Goal: Task Accomplishment & Management: Complete application form

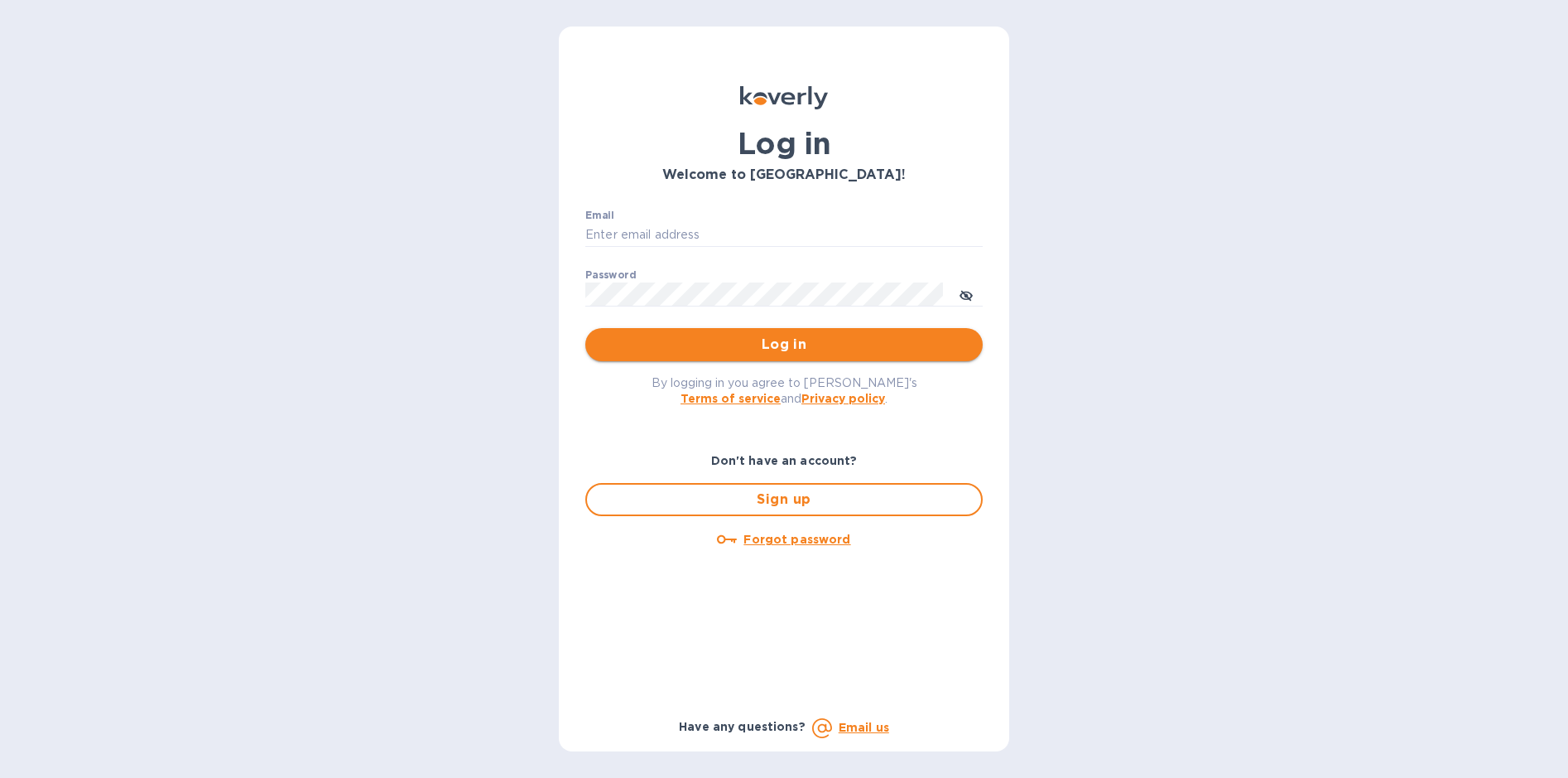
type input "[EMAIL_ADDRESS][DOMAIN_NAME]"
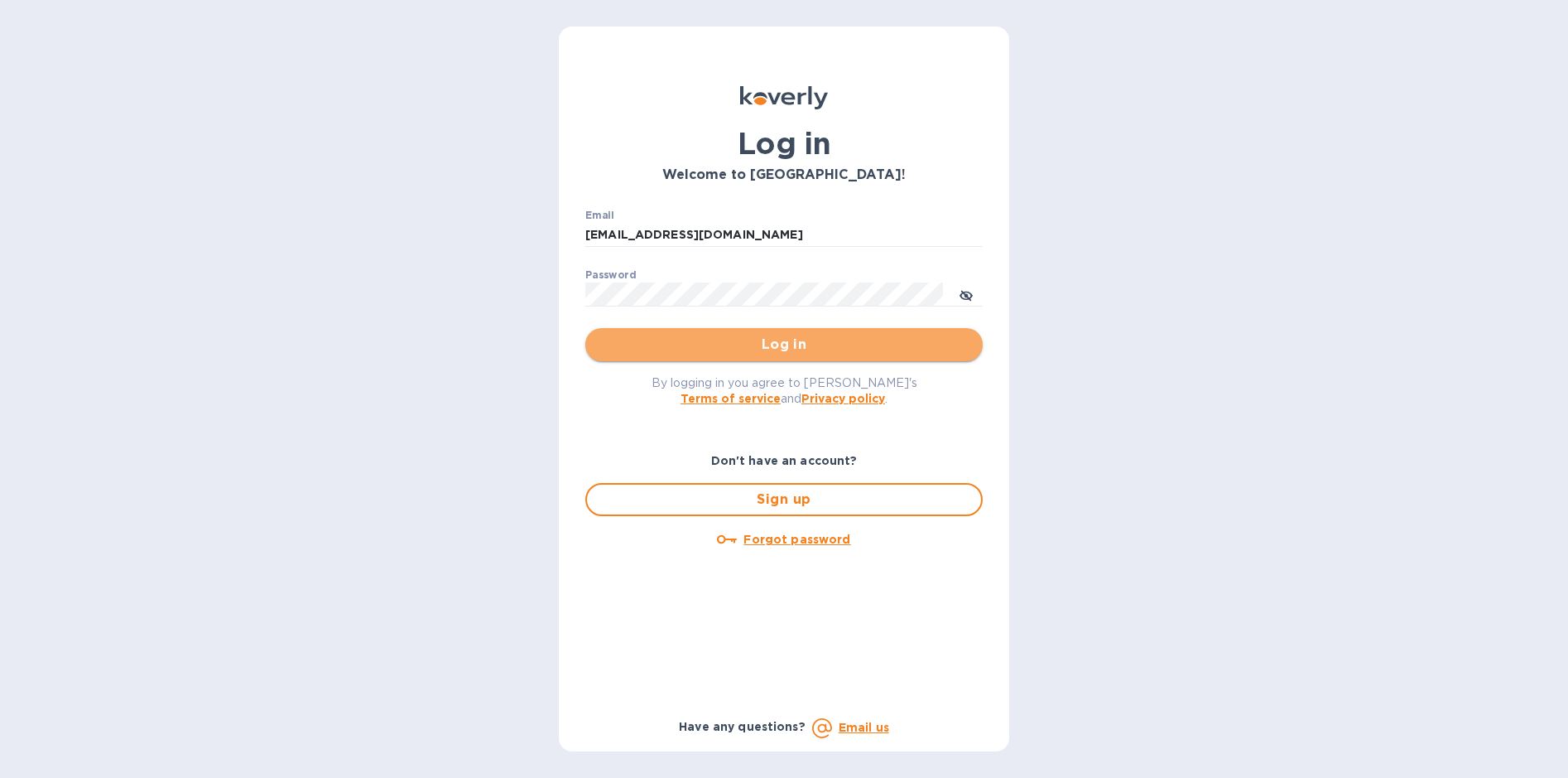
click at [780, 350] on span "Log in" at bounding box center [784, 344] width 371 height 20
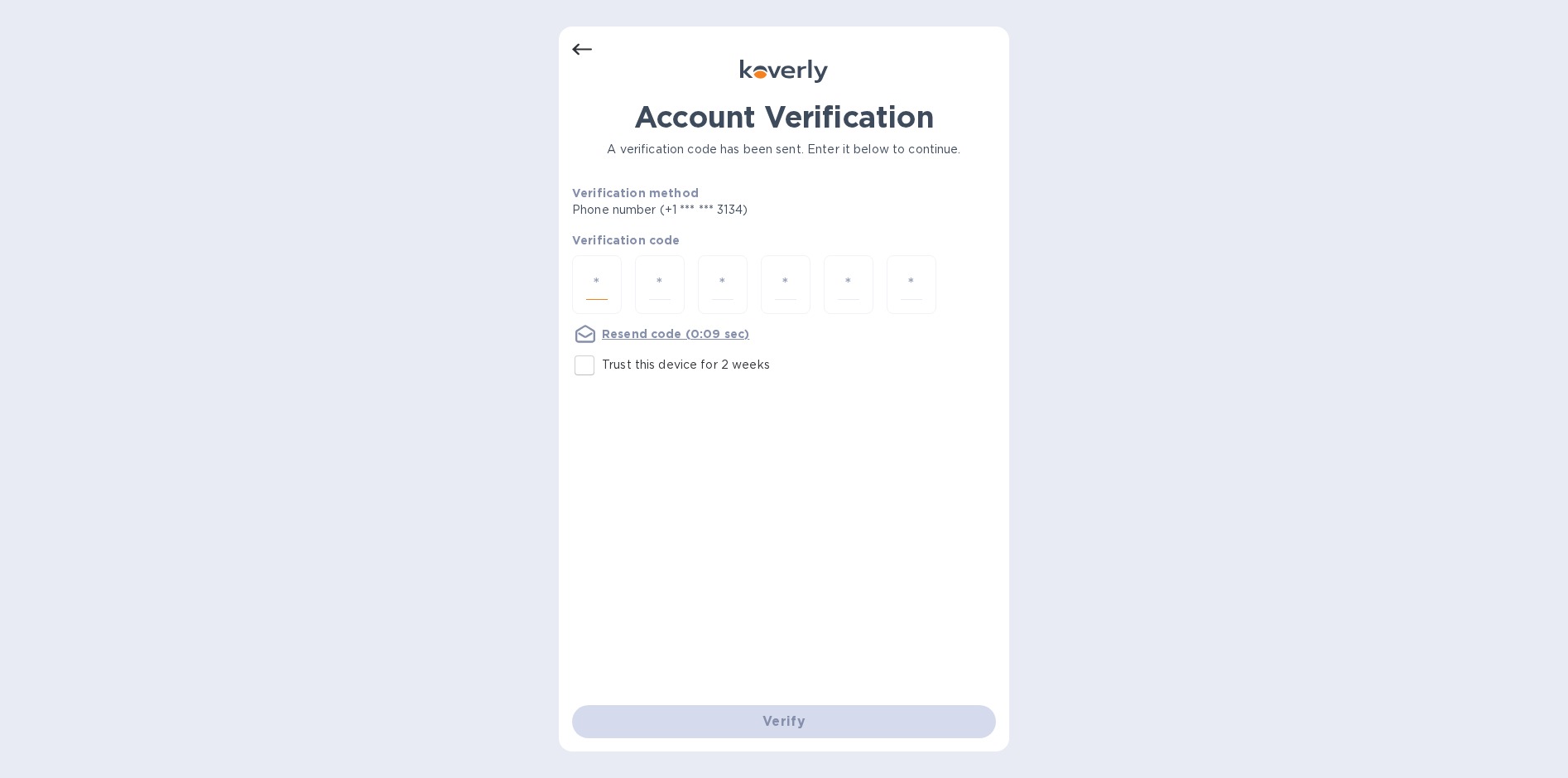
click at [594, 281] on input "number" at bounding box center [596, 284] width 22 height 31
type input "9"
type input "7"
type input "3"
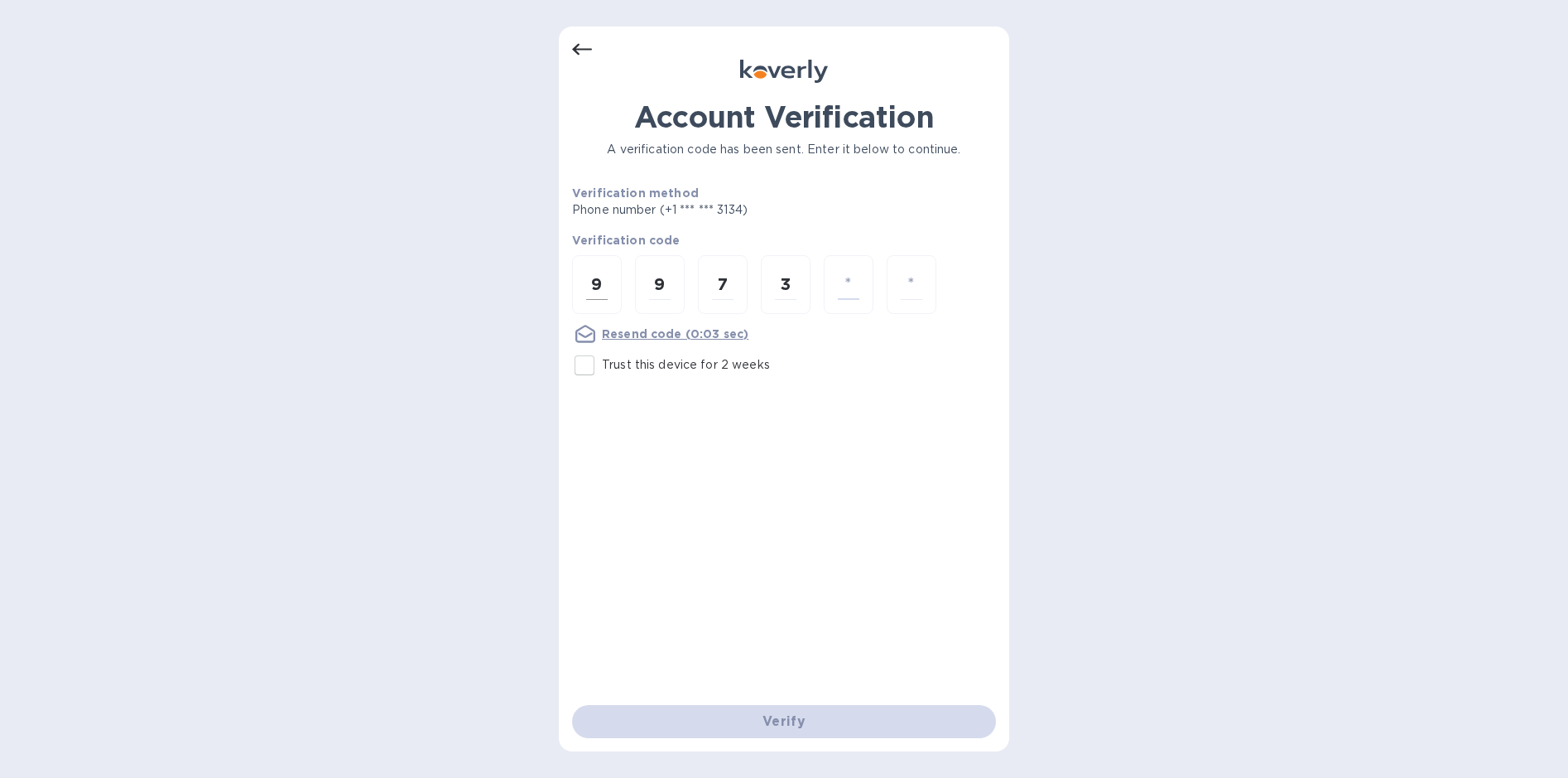
type input "6"
type input "2"
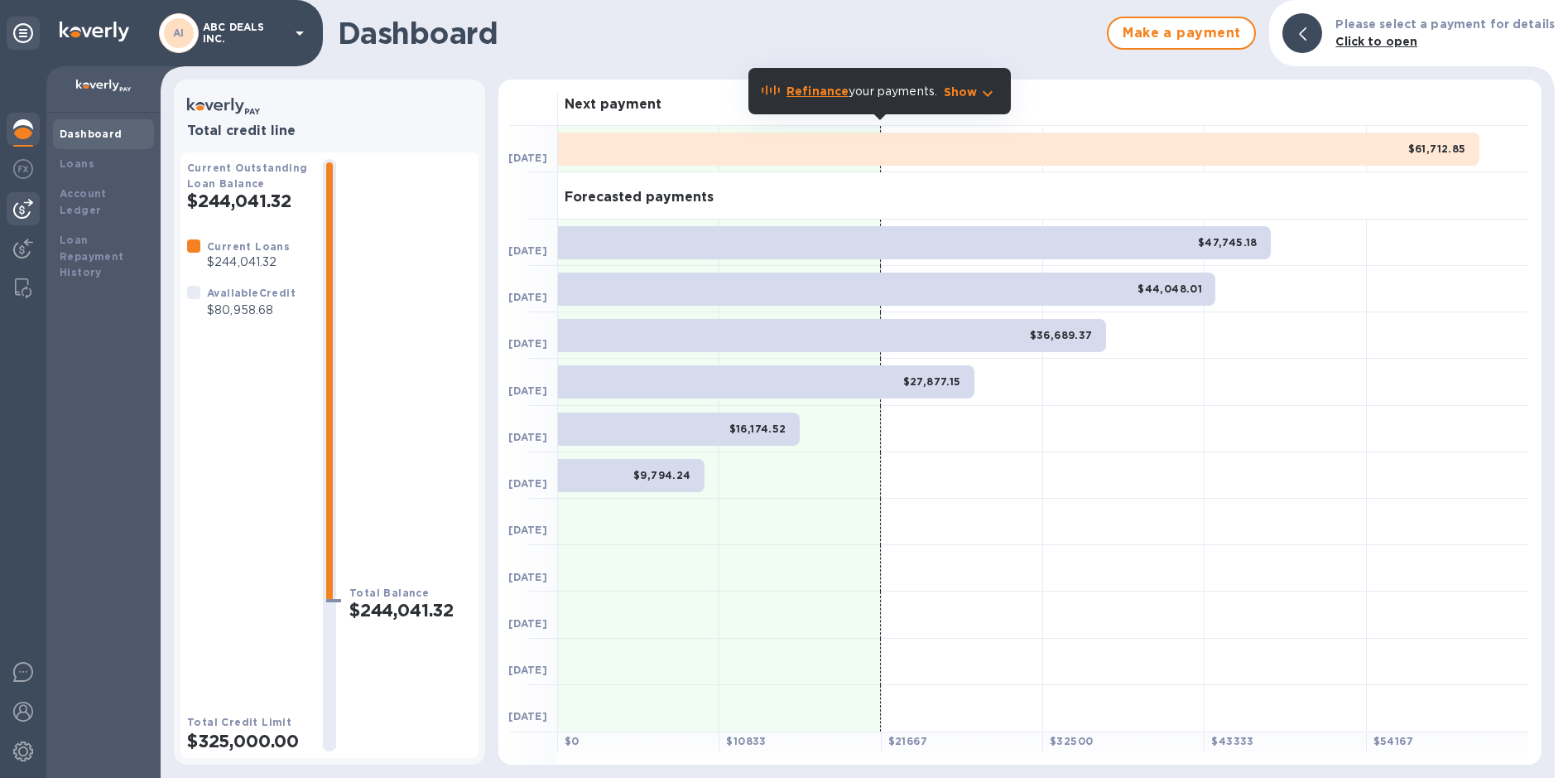
click at [15, 211] on img at bounding box center [23, 208] width 20 height 20
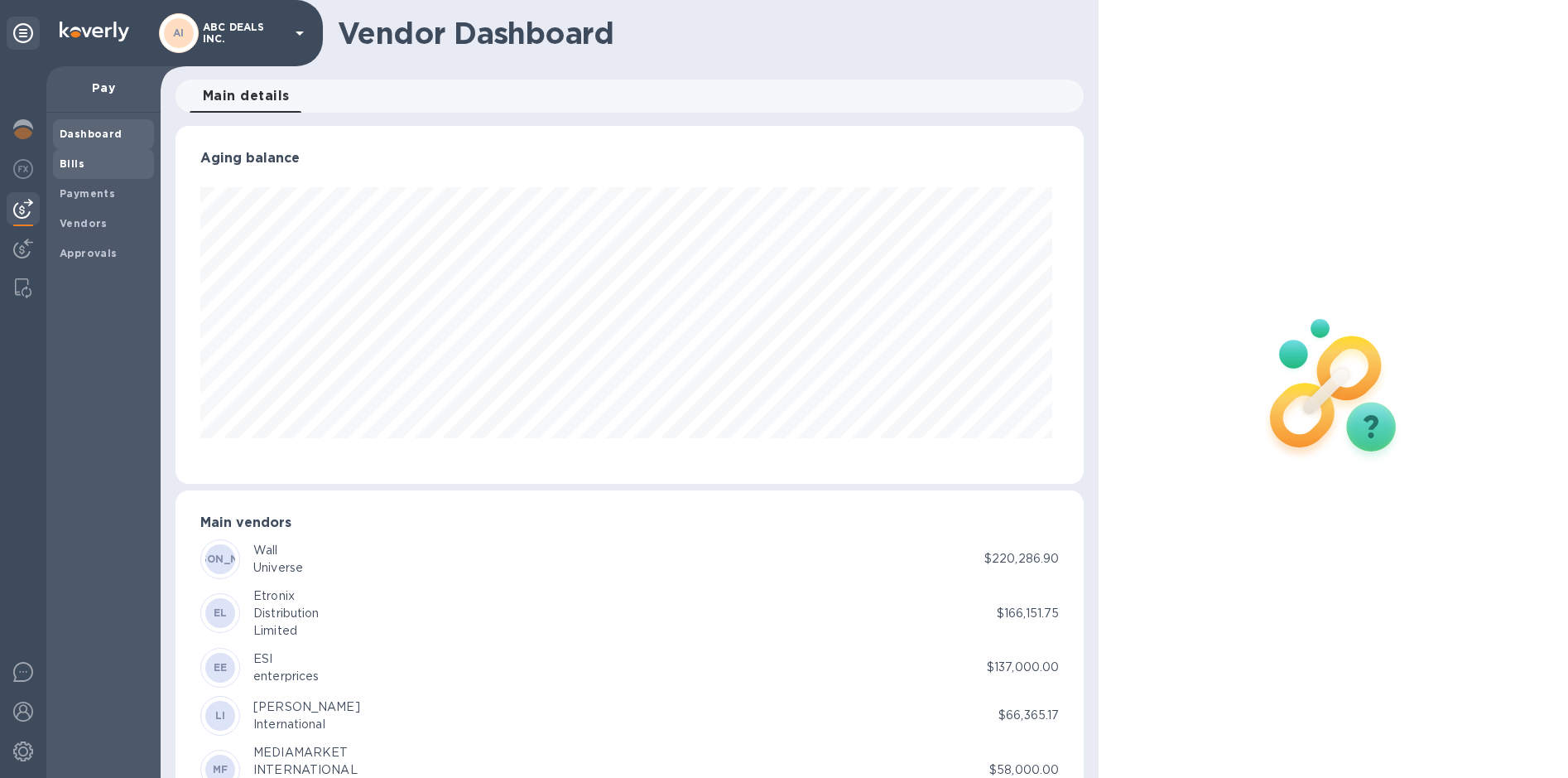
click at [73, 169] on span "Bills" at bounding box center [71, 164] width 24 height 17
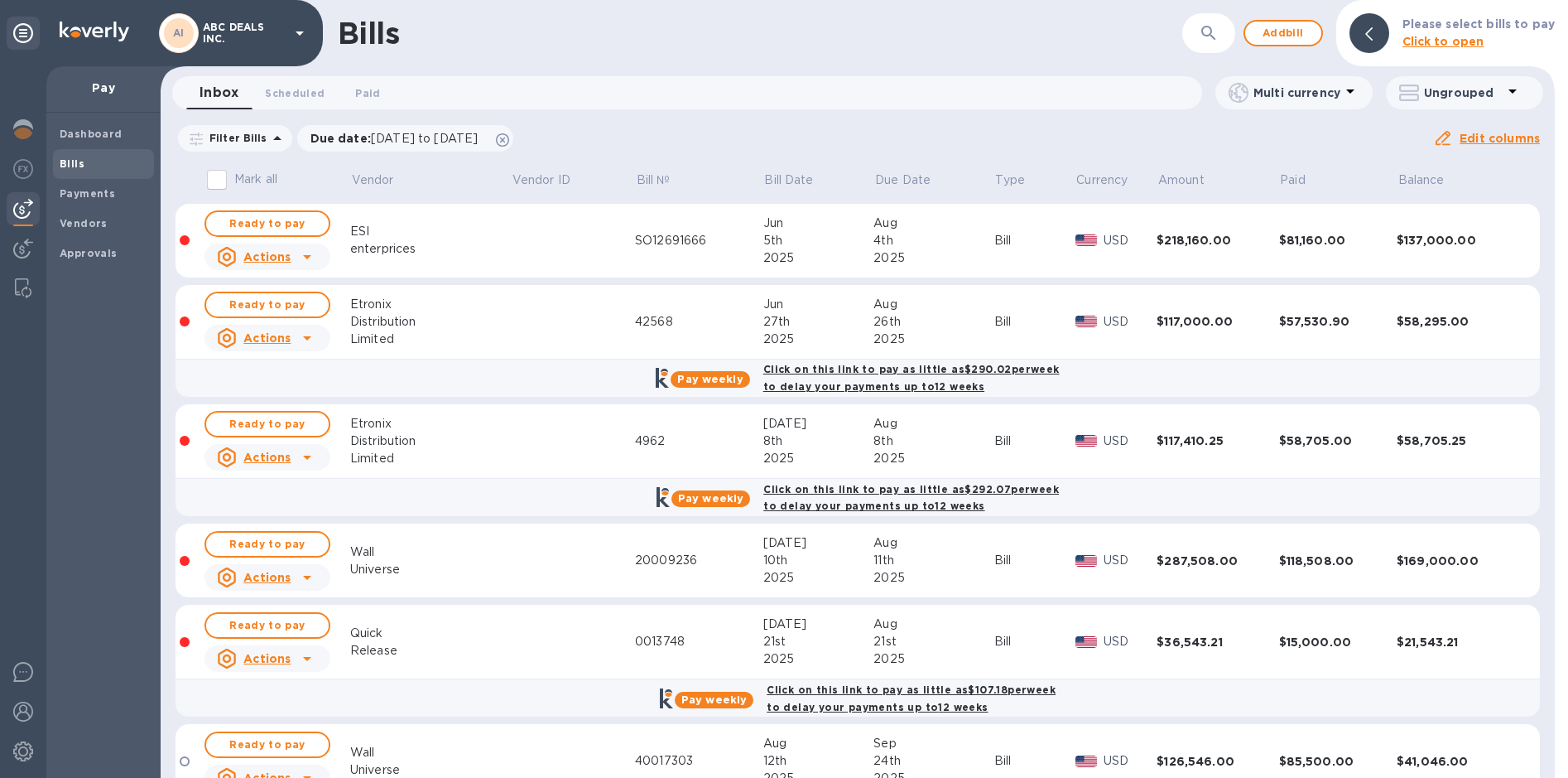
click at [874, 438] on div "8th" at bounding box center [934, 441] width 120 height 17
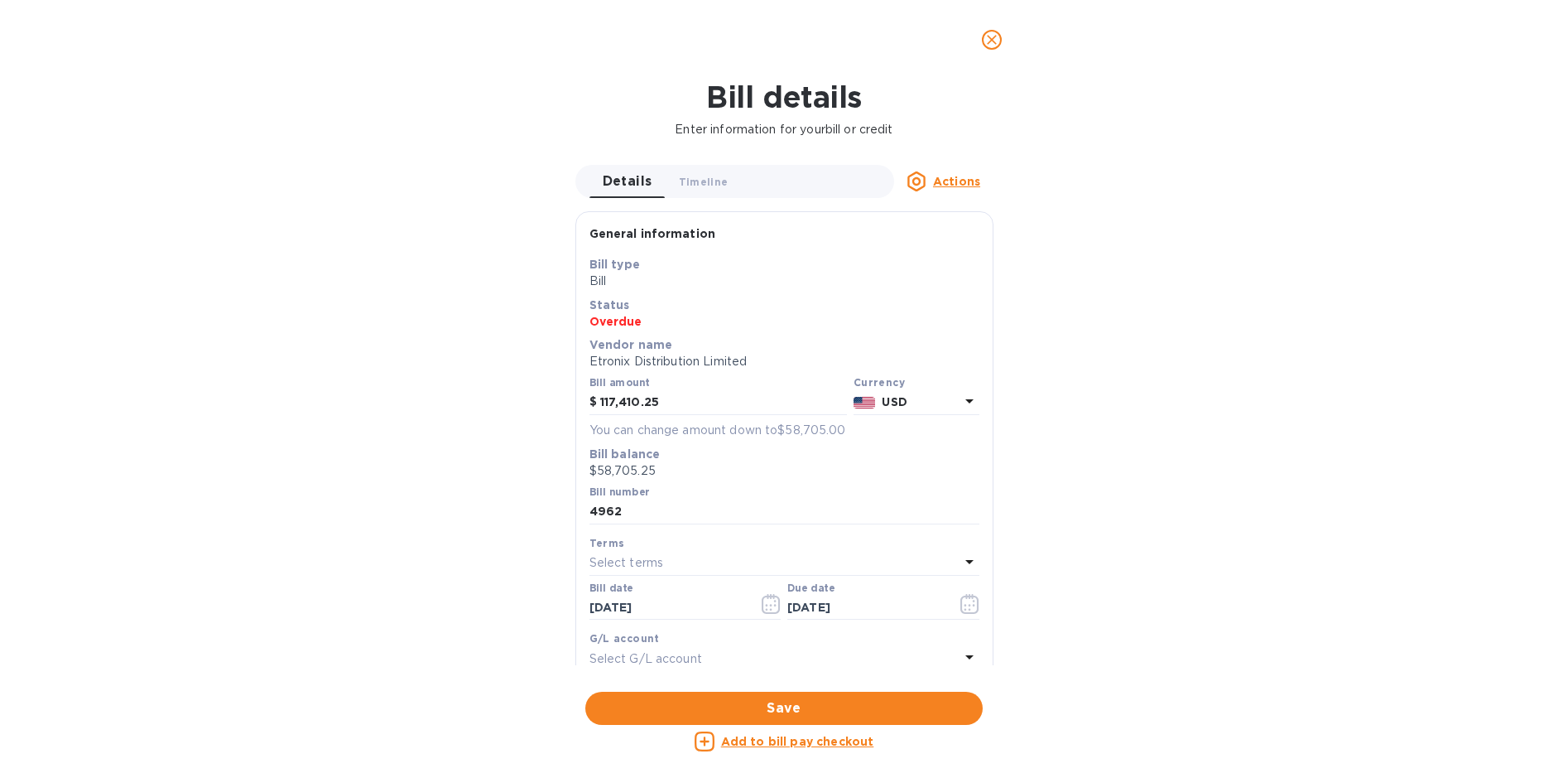
click at [984, 41] on icon "close" at bounding box center [992, 40] width 17 height 17
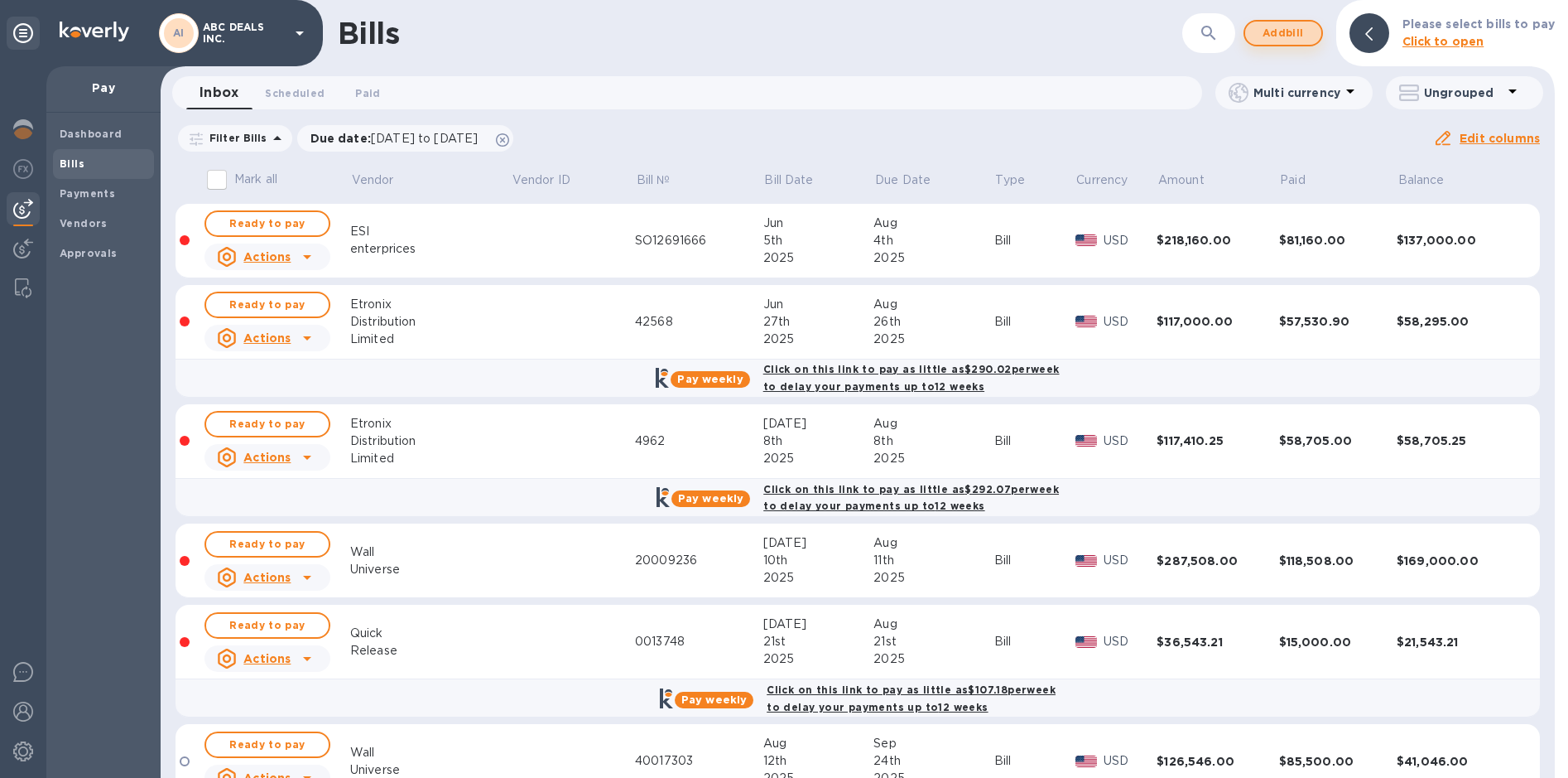
click at [1282, 24] on span "Add bill" at bounding box center [1283, 33] width 50 height 20
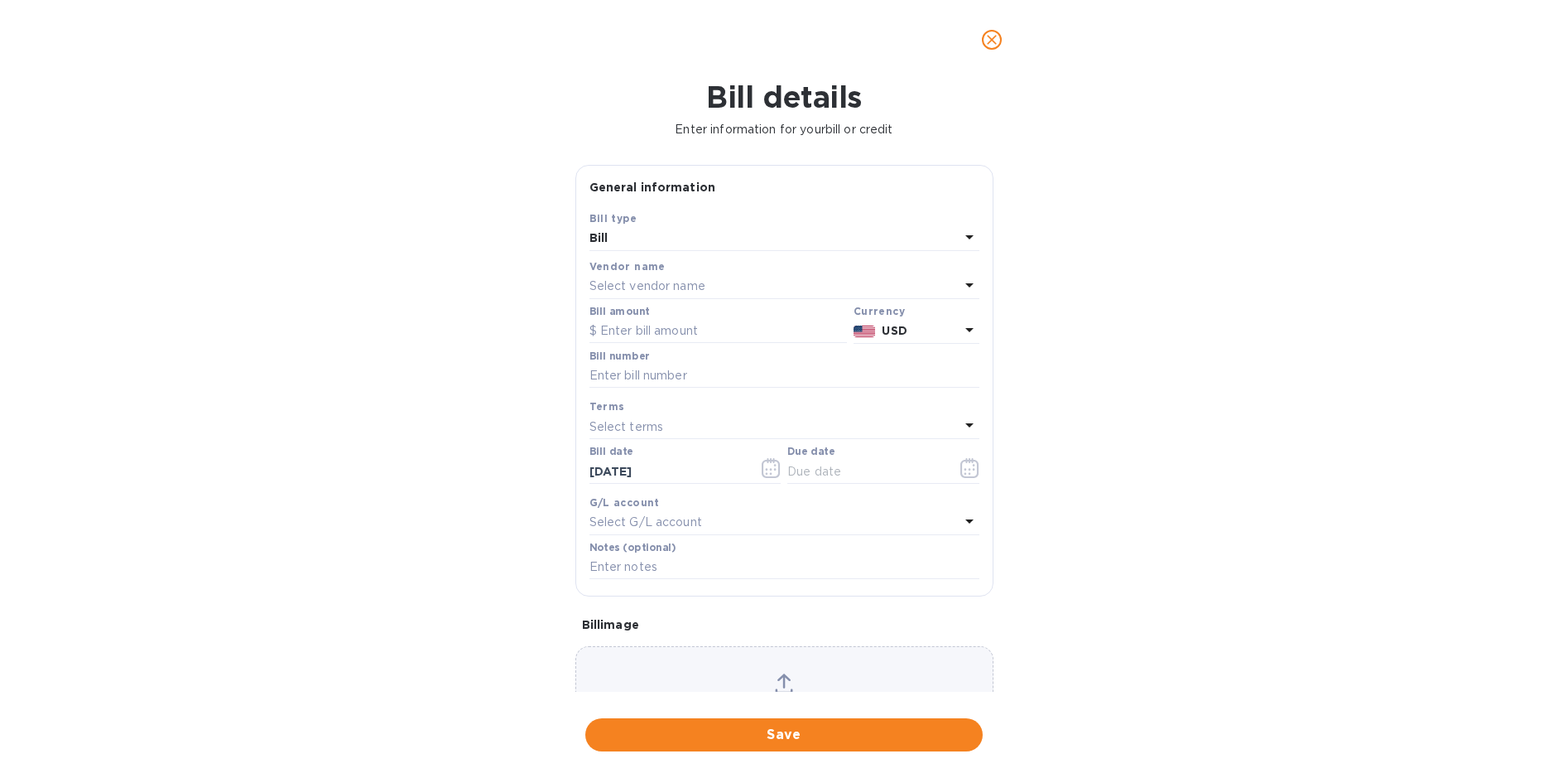
click at [664, 282] on p "Select vendor name" at bounding box center [647, 286] width 116 height 17
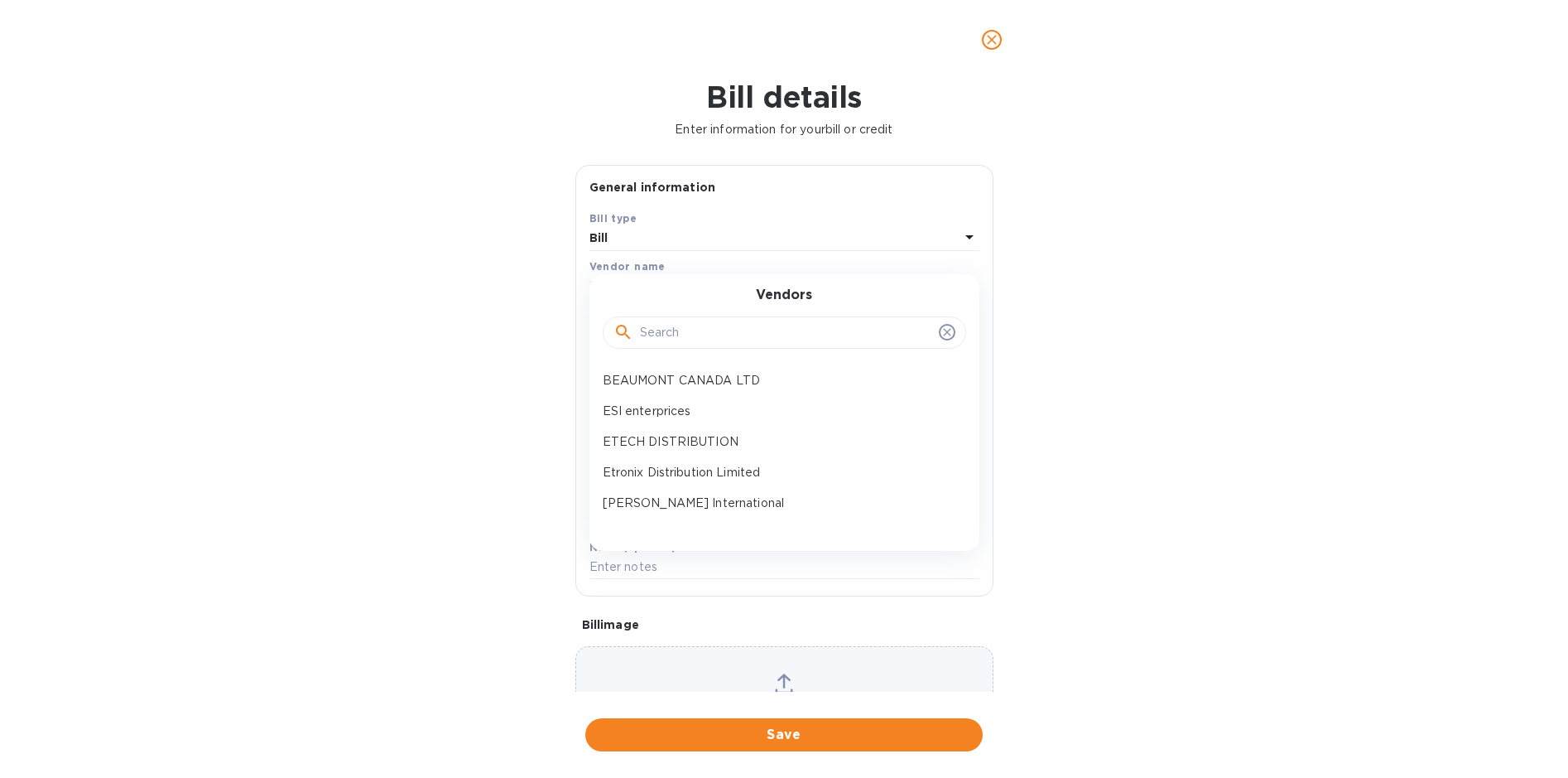
click at [667, 321] on input "text" at bounding box center [785, 333] width 293 height 24
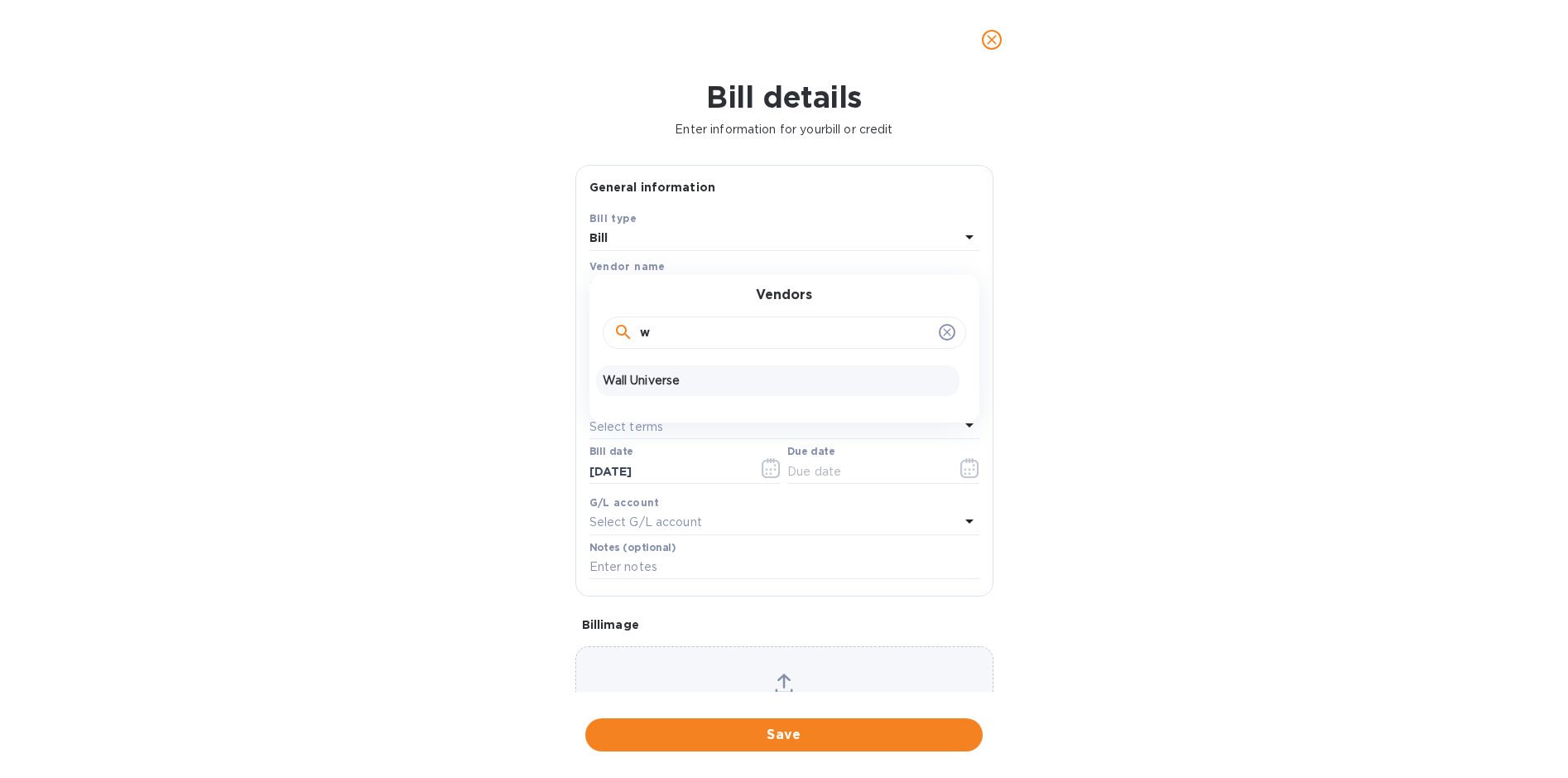
type input "w"
click at [690, 369] on div "Wall Universe" at bounding box center [778, 380] width 363 height 31
click at [952, 467] on button "button" at bounding box center [970, 468] width 39 height 40
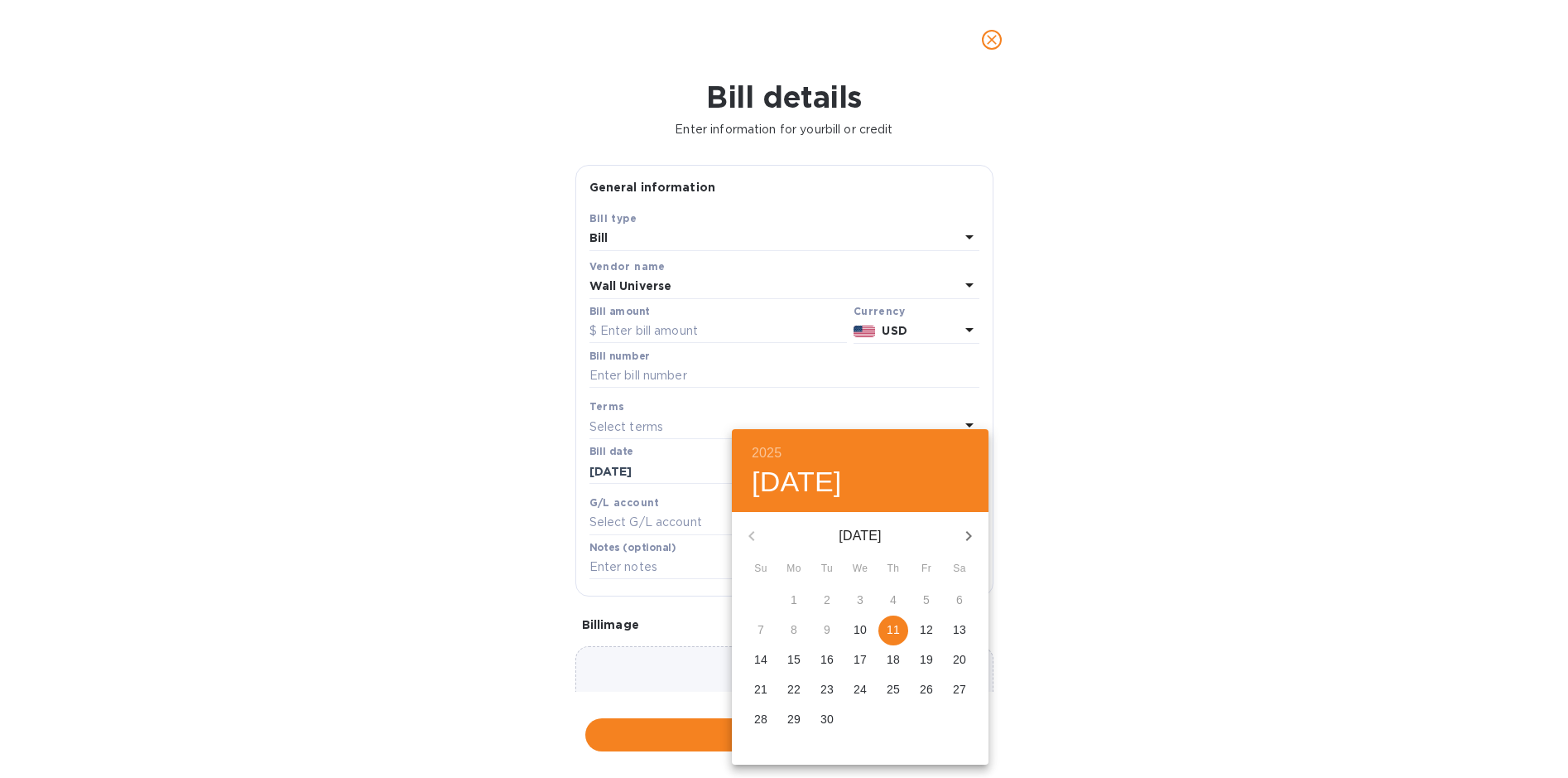
click at [966, 530] on icon "button" at bounding box center [968, 535] width 20 height 20
click at [895, 688] on p "23" at bounding box center [894, 690] width 13 height 17
type input "[DATE]"
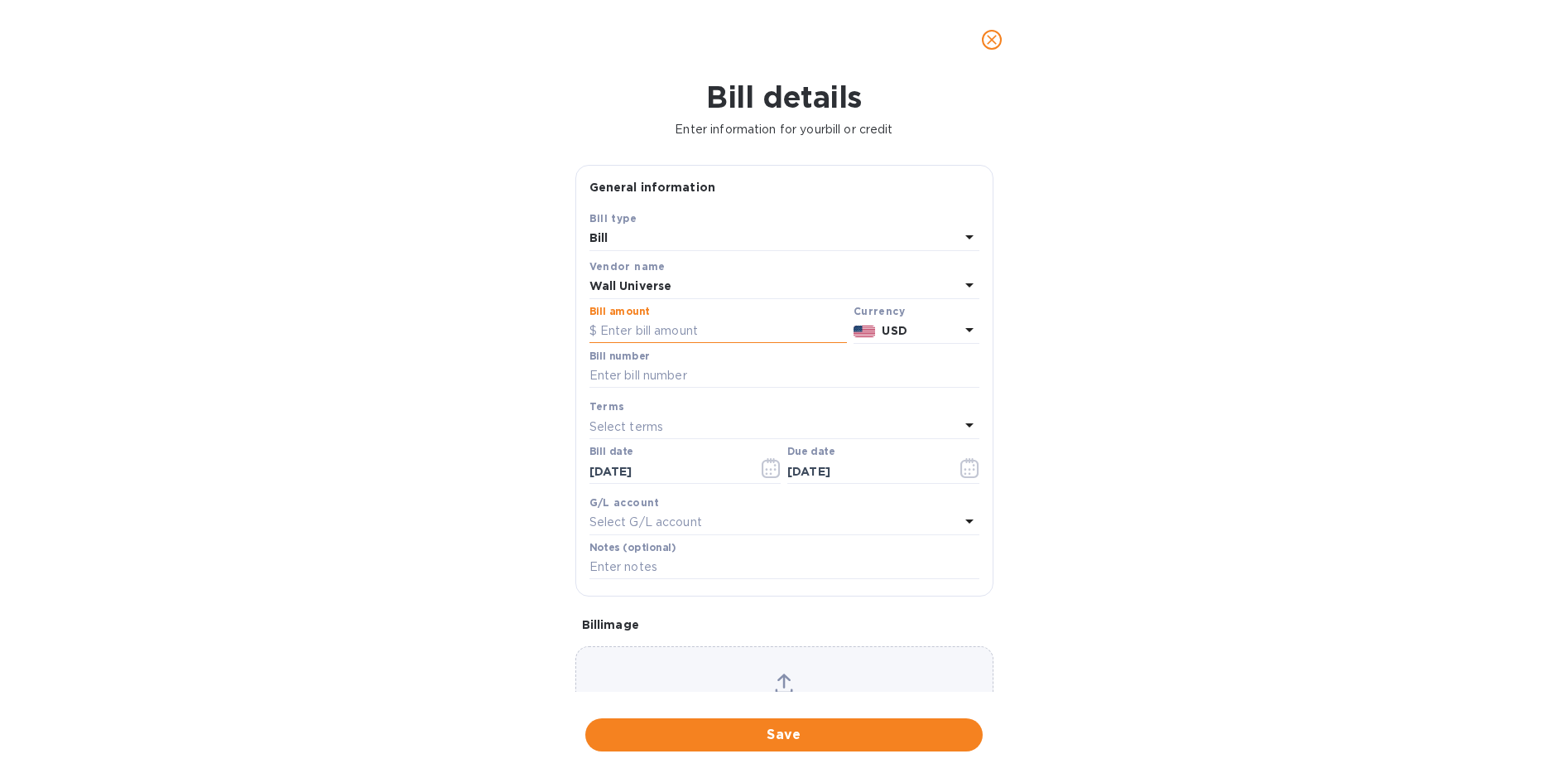
click at [653, 329] on input "text" at bounding box center [719, 331] width 258 height 24
click at [611, 330] on input "18,700" at bounding box center [723, 331] width 246 height 24
type input "180,700"
click at [681, 375] on input "text" at bounding box center [784, 375] width 390 height 24
click at [639, 370] on input "text" at bounding box center [784, 375] width 390 height 24
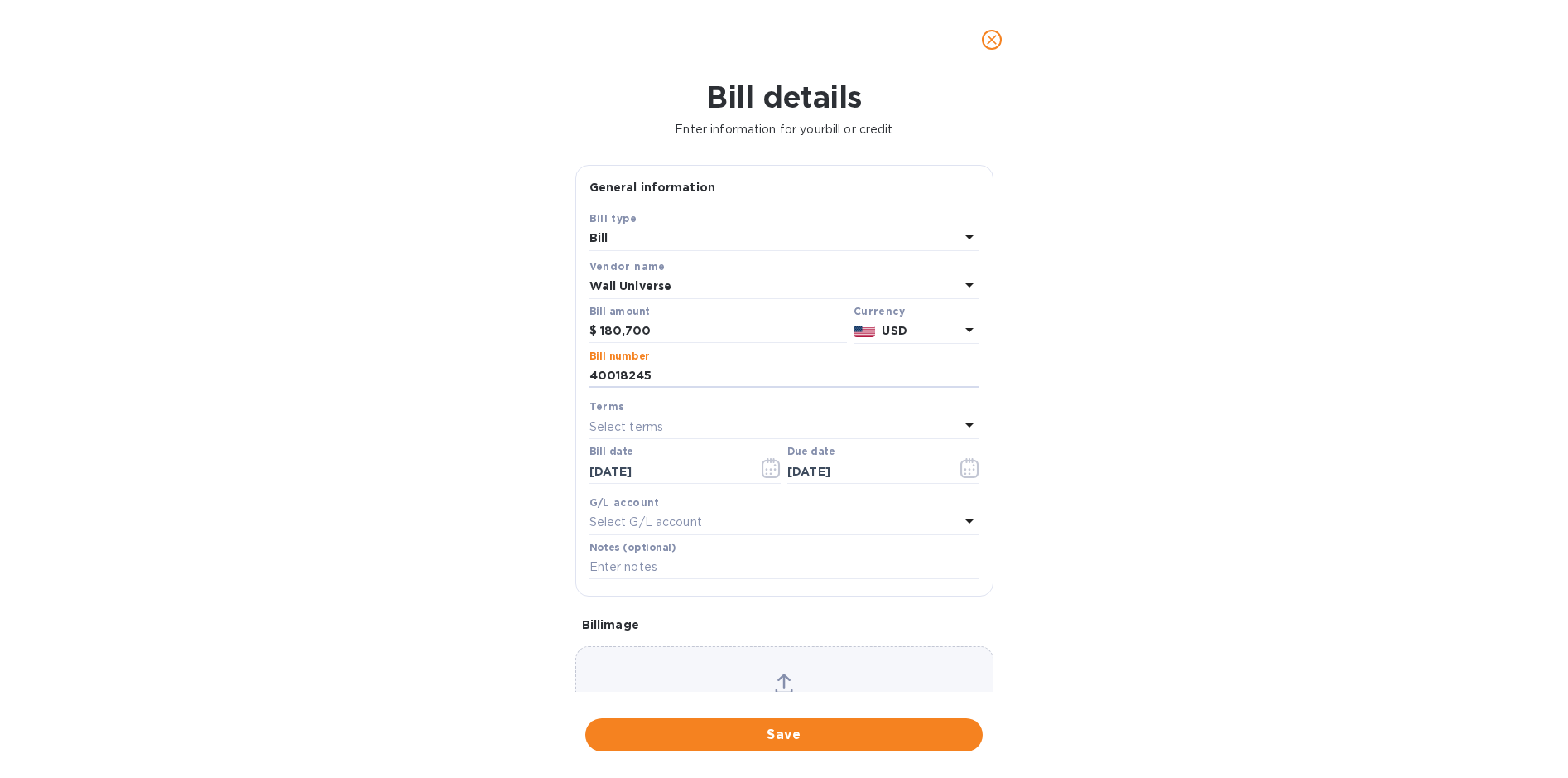
type input "40018245"
click at [784, 675] on icon at bounding box center [784, 683] width 18 height 20
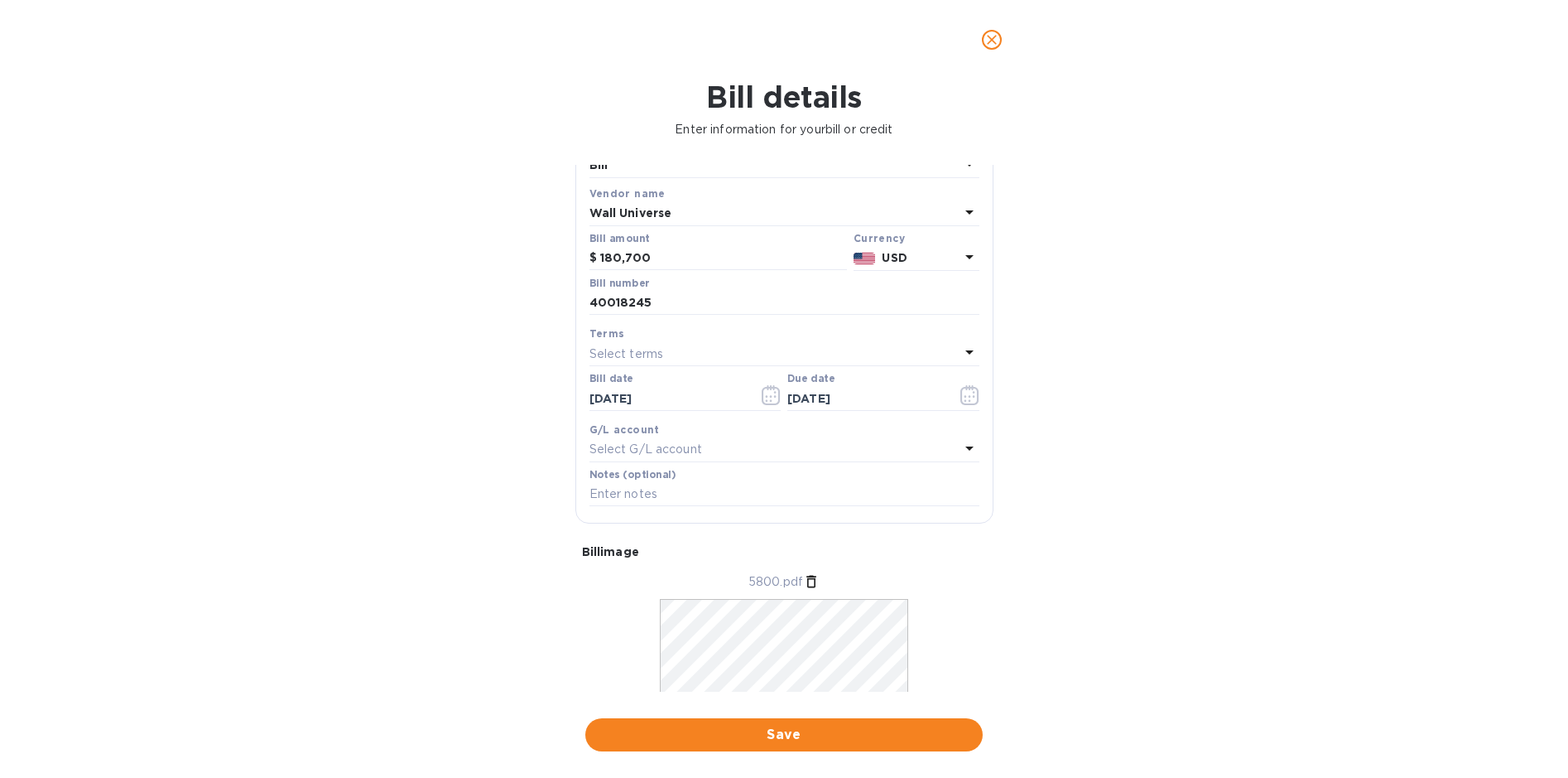
scroll to position [144, 0]
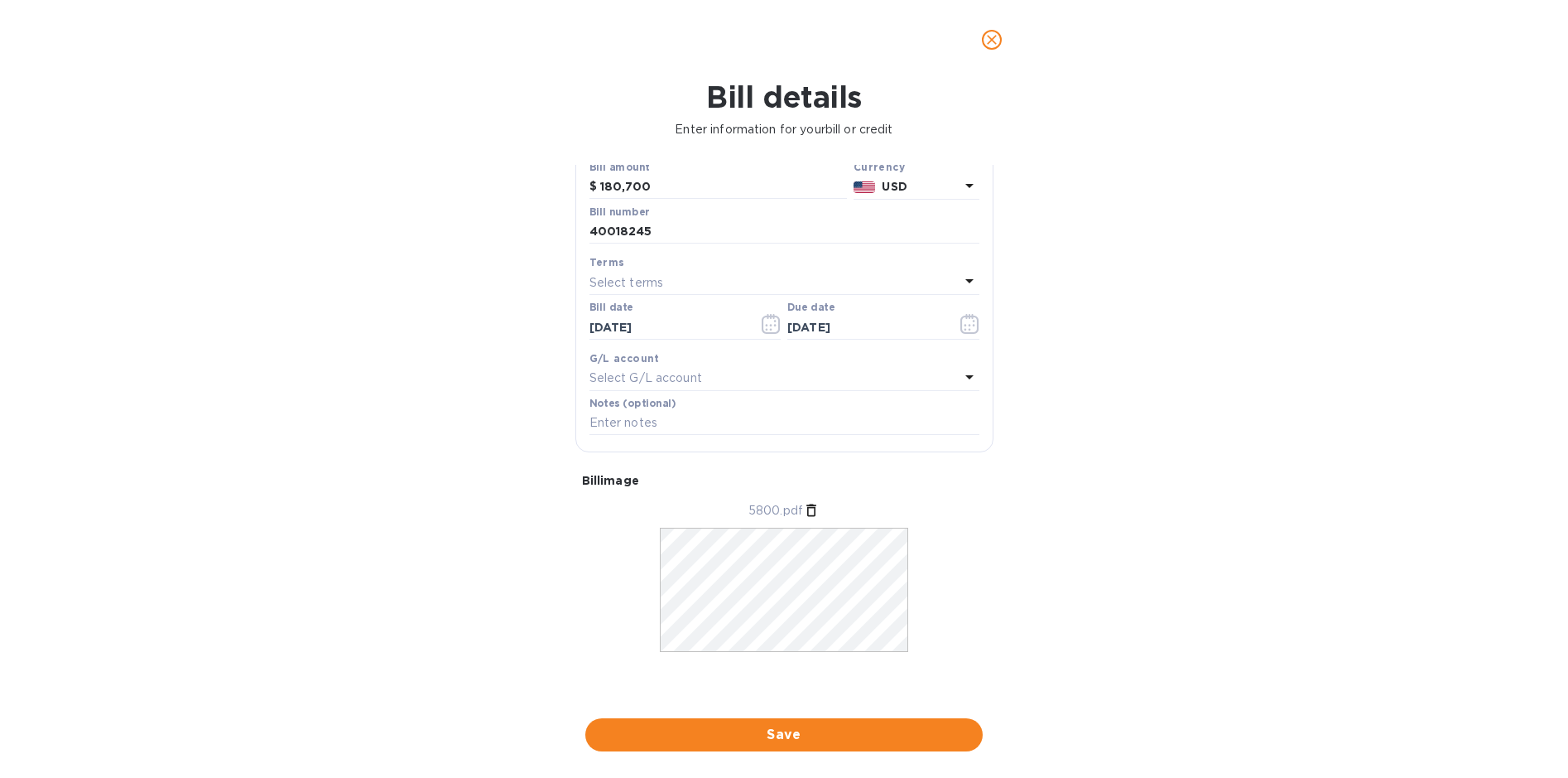
click at [782, 716] on div "Save" at bounding box center [784, 735] width 404 height 40
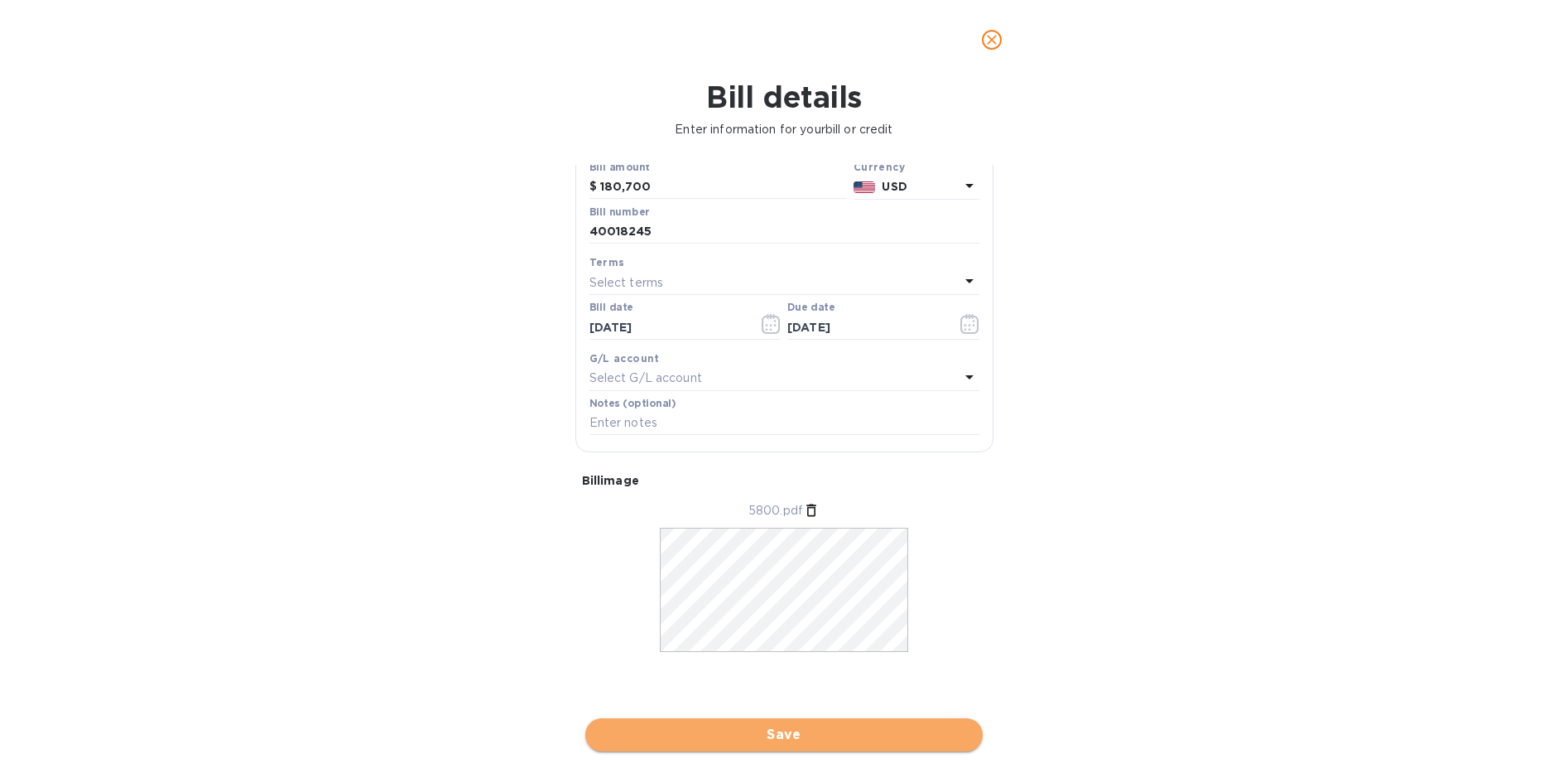
click at [785, 731] on span "Save" at bounding box center [784, 734] width 371 height 20
